Goal: Check status: Check status

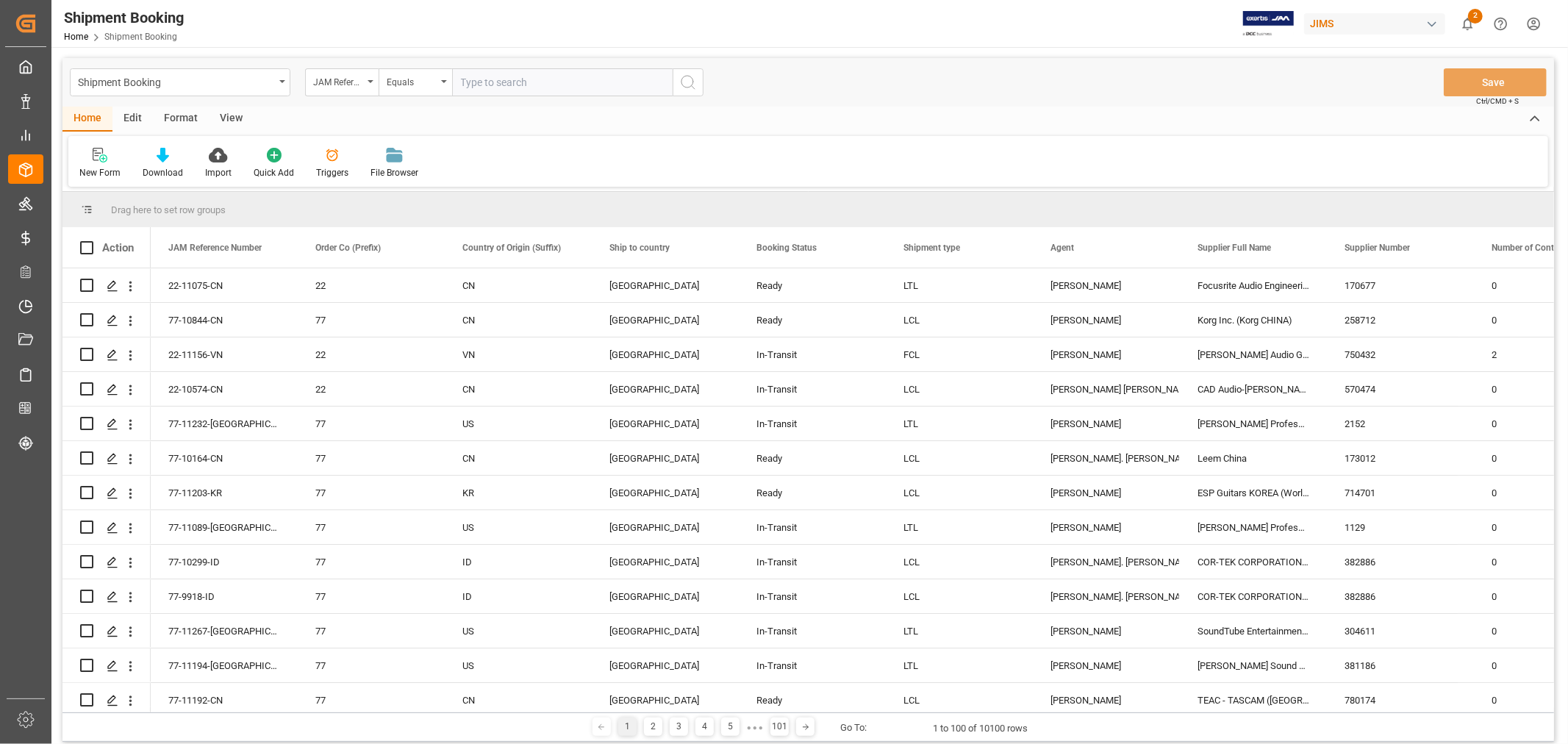
click at [501, 89] on input "text" at bounding box center [562, 83] width 221 height 28
paste input "77-11002-CN"
type input "77-11002-CN"
click at [692, 84] on circle "search button" at bounding box center [687, 82] width 11 height 11
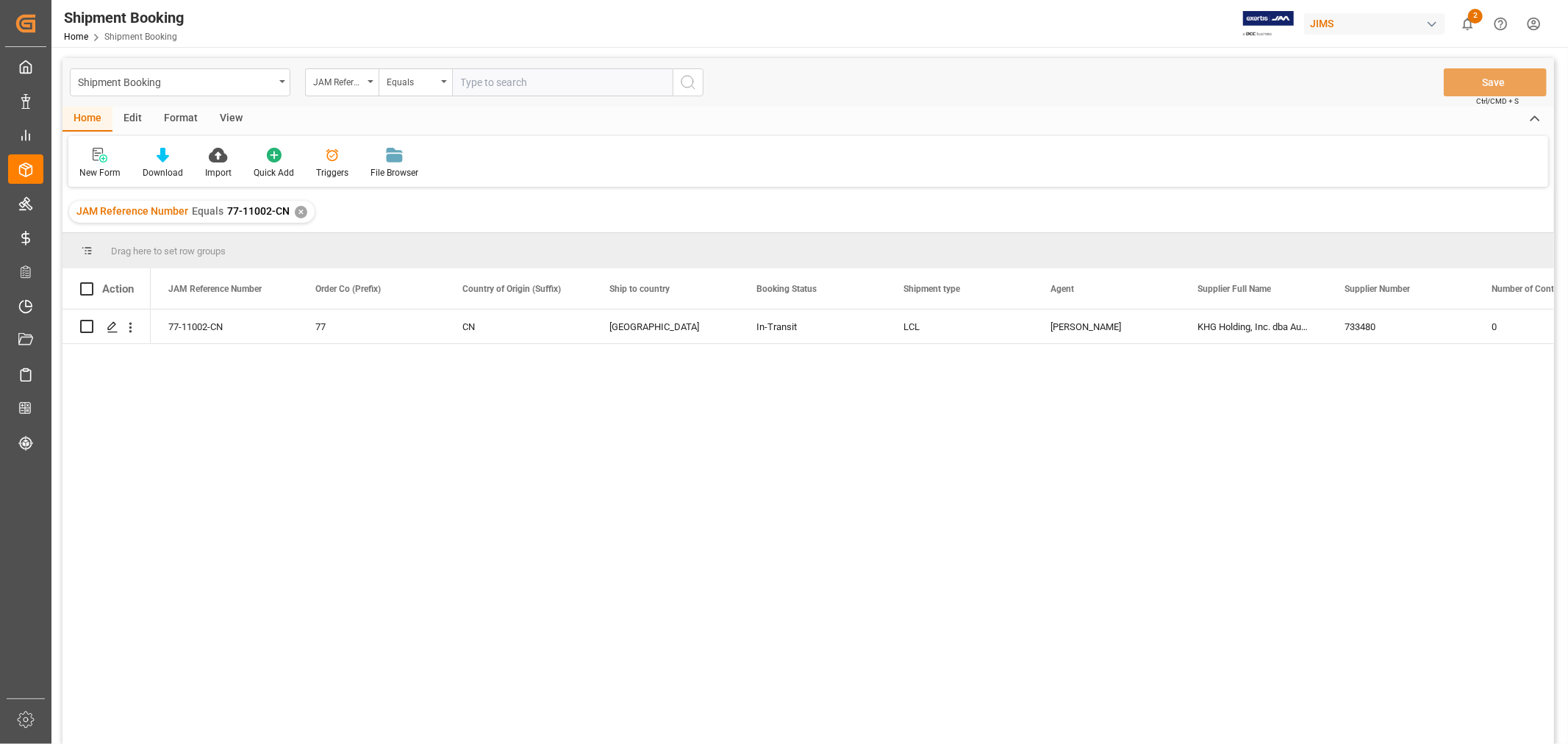
click at [223, 120] on div "View" at bounding box center [231, 119] width 45 height 25
click at [87, 170] on div "Default" at bounding box center [93, 173] width 29 height 13
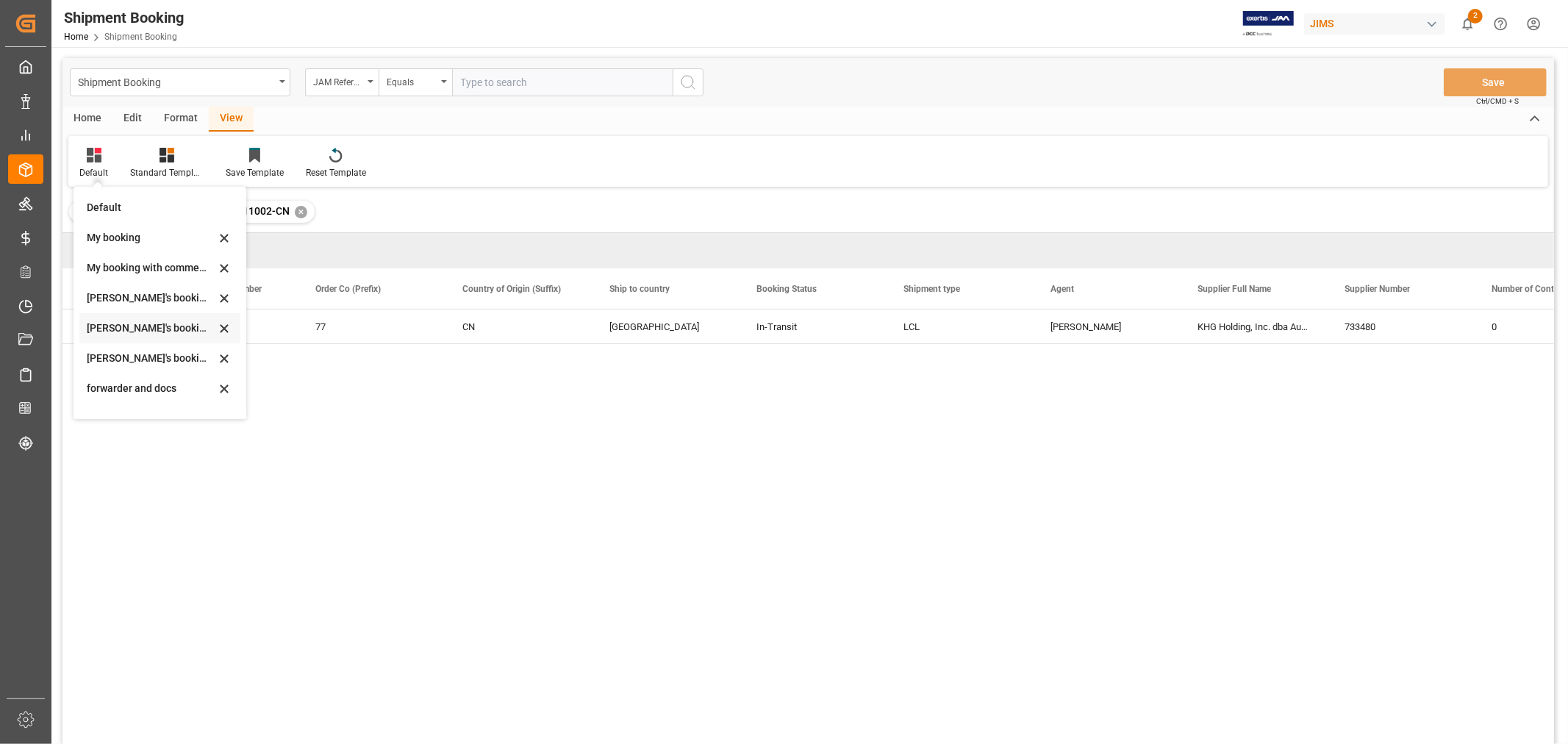
scroll to position [141, 0]
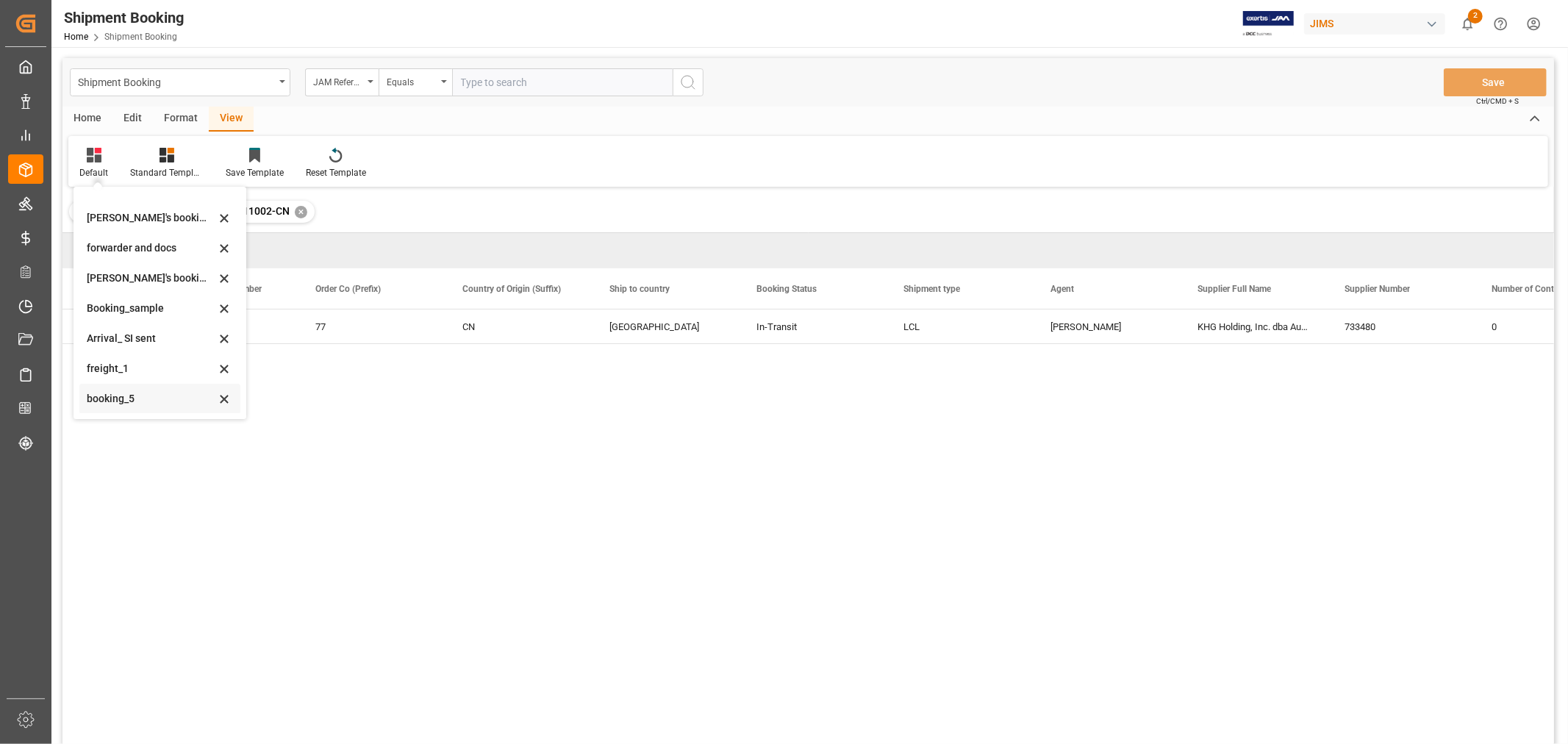
click at [129, 396] on div "booking_5" at bounding box center [150, 399] width 128 height 16
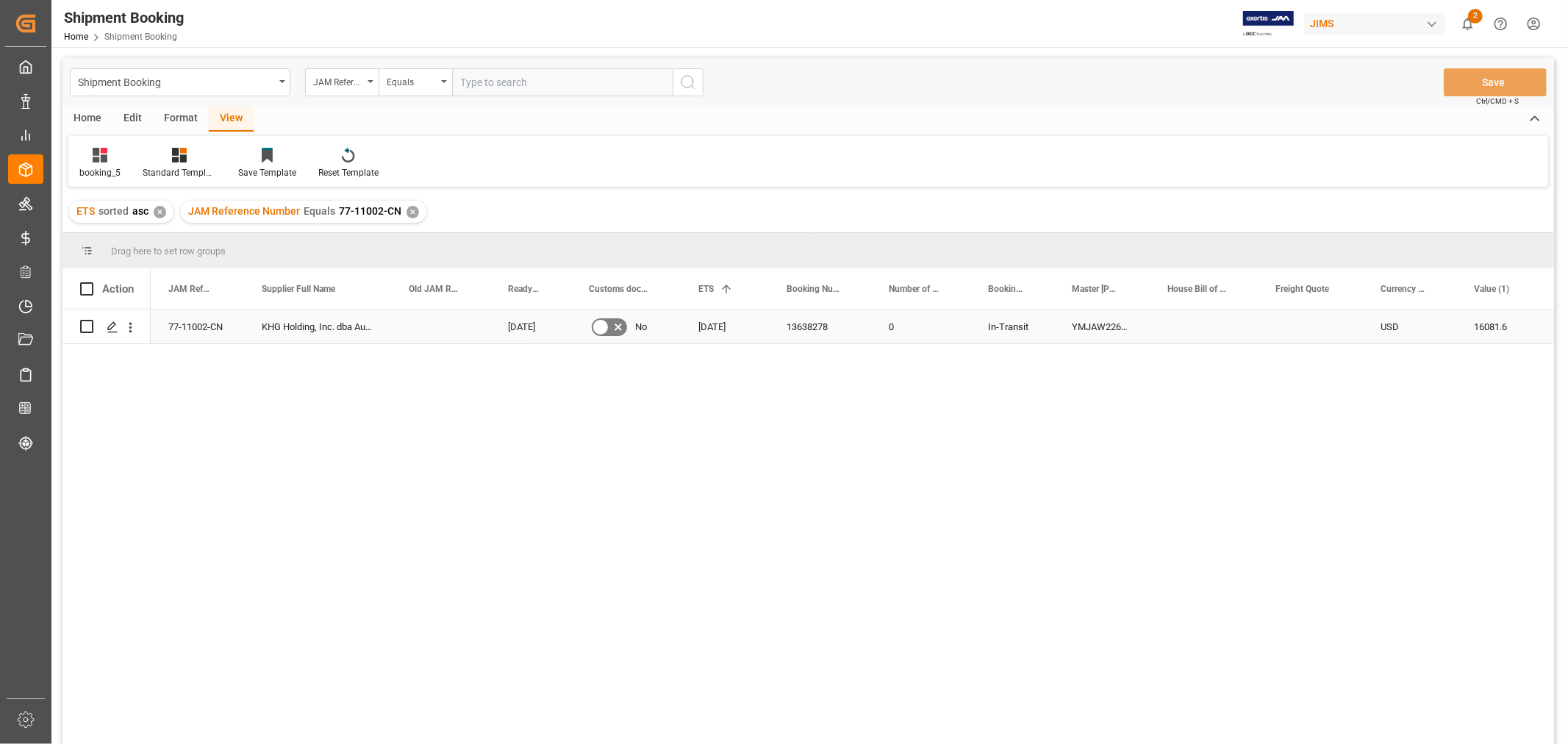
click at [1292, 334] on div "Press SPACE to select this row." at bounding box center [1310, 326] width 105 height 34
click at [1292, 334] on input "Press SPACE to select this row." at bounding box center [1311, 335] width 82 height 28
type input "1550"
click at [1176, 329] on div "Press SPACE to select this row." at bounding box center [1204, 326] width 108 height 34
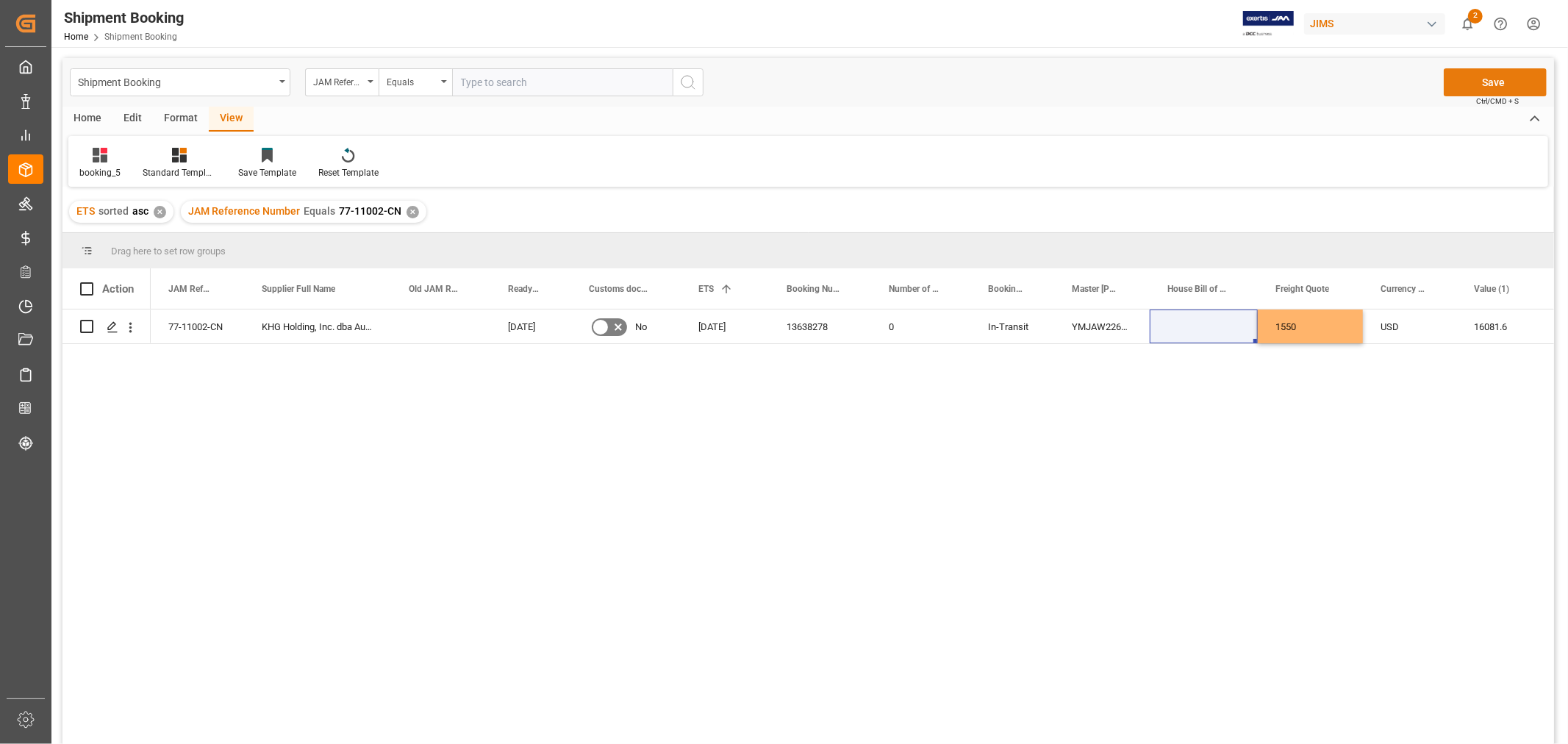
click at [1488, 74] on button "Save" at bounding box center [1495, 83] width 103 height 28
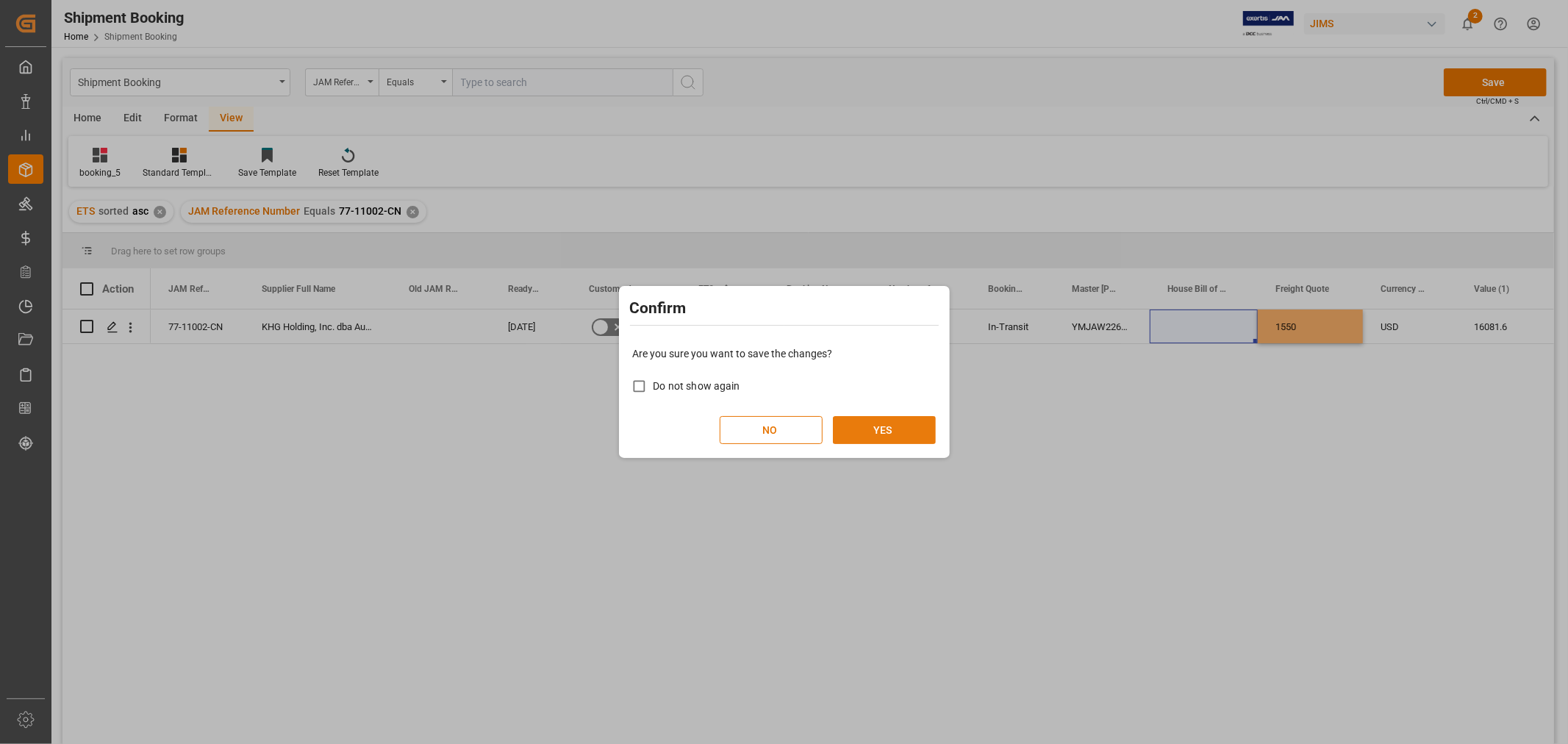
click at [895, 420] on button "YES" at bounding box center [884, 430] width 103 height 28
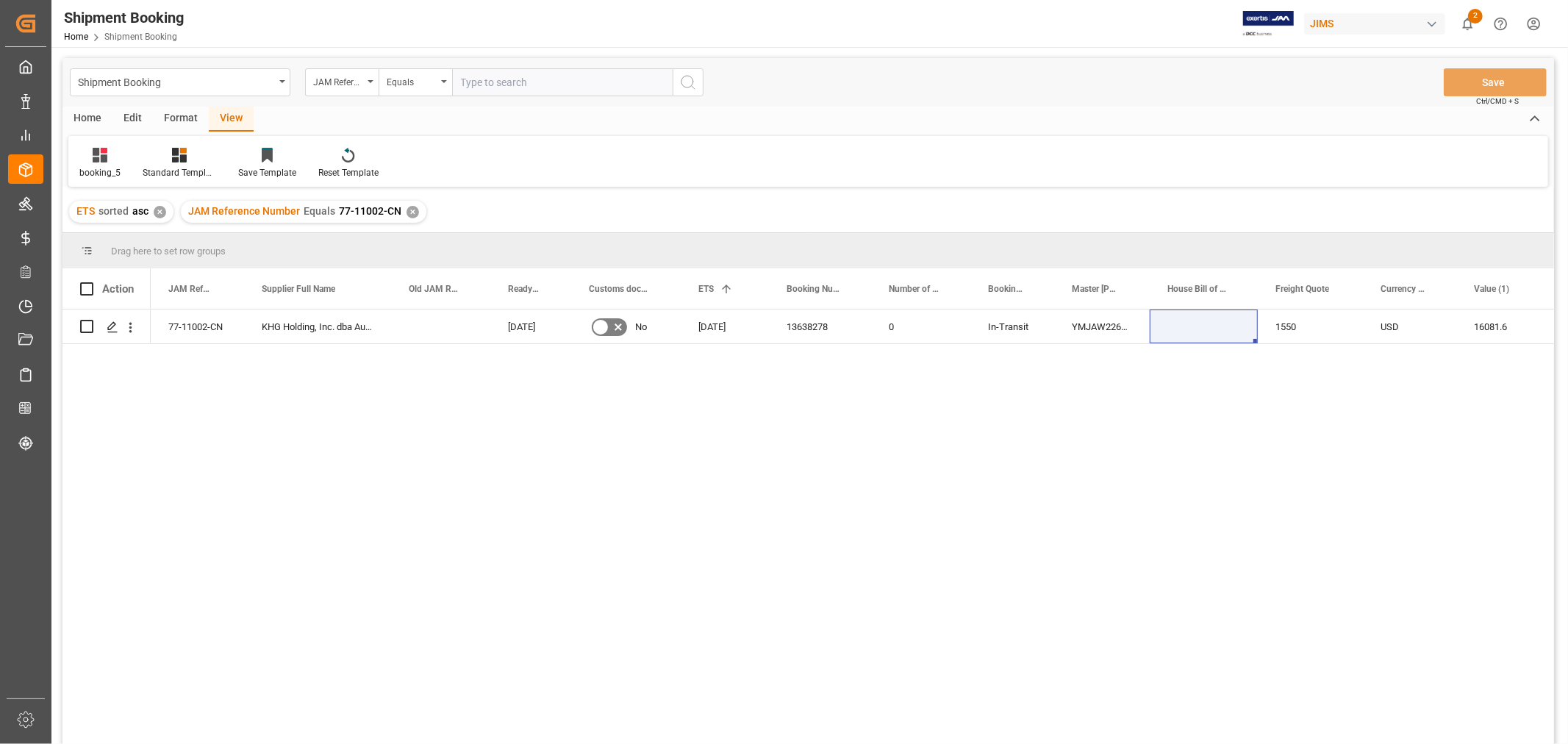
click at [743, 629] on div "77-11002-CN KHG Holding, Inc. dba Austere [DATE] No [DATE] 13638278 0 In-Transi…" at bounding box center [851, 531] width 1403 height 444
